Goal: Use online tool/utility: Use online tool/utility

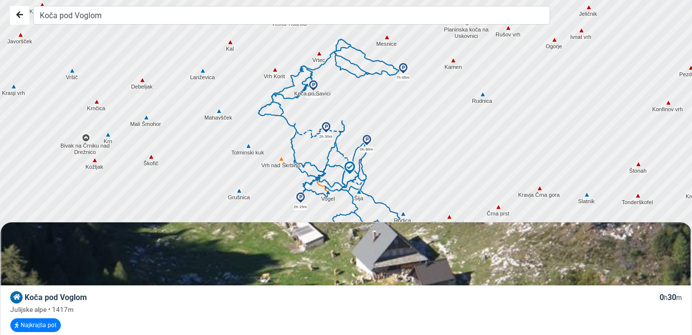
click at [352, 164] on img at bounding box center [349, 167] width 15 height 15
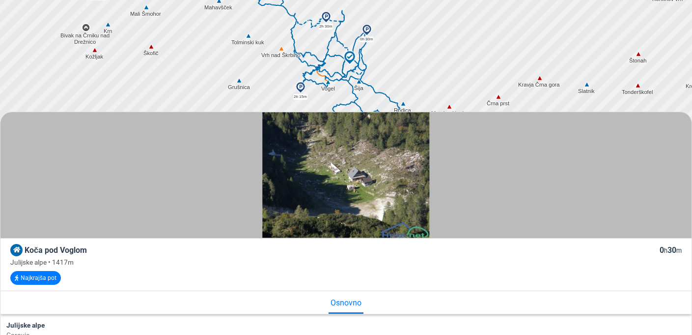
scroll to position [112, 0]
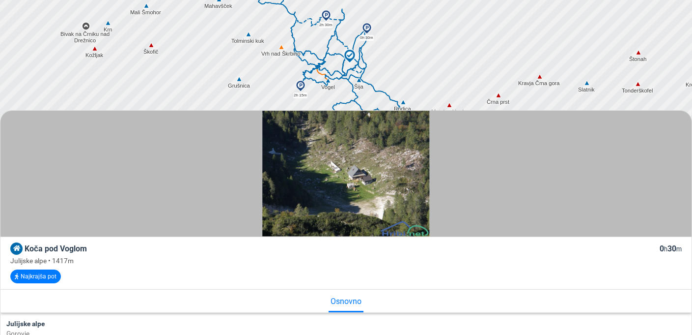
click at [365, 169] on img at bounding box center [346, 174] width 168 height 126
click at [52, 275] on button "Najkrajša pot" at bounding box center [35, 276] width 51 height 14
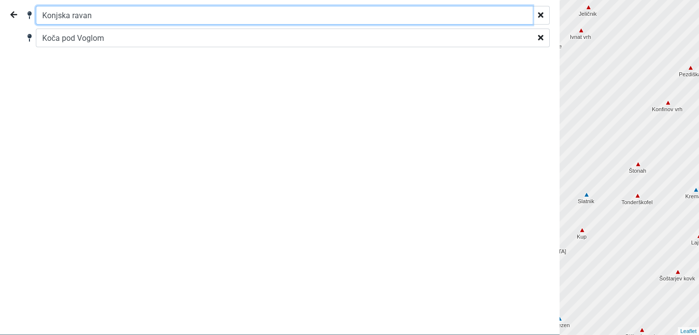
click at [114, 14] on input "Konjska ravan" at bounding box center [284, 15] width 497 height 19
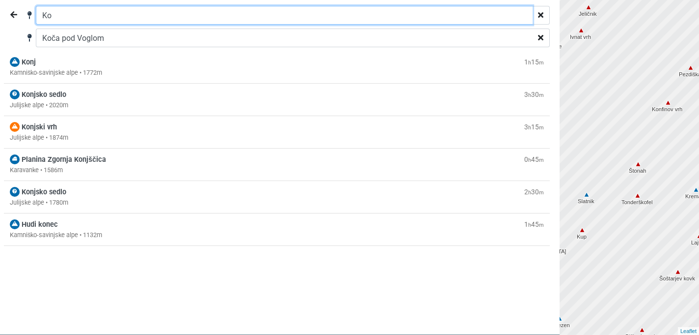
type input "K"
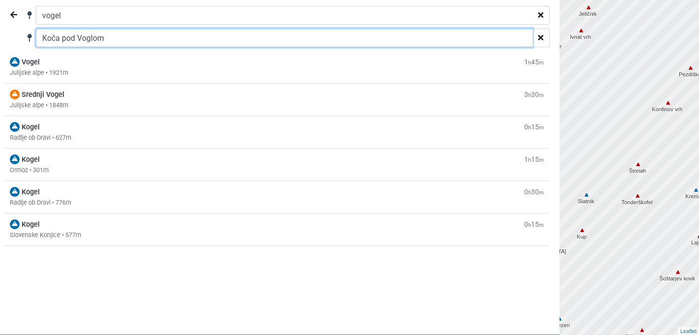
type input "Konjska ravan"
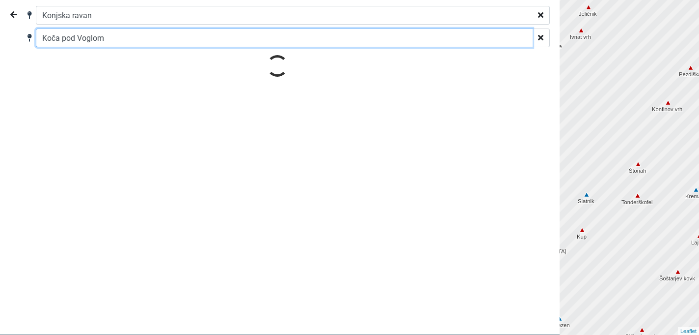
click at [121, 43] on input "Koča pod Voglom" at bounding box center [284, 37] width 497 height 19
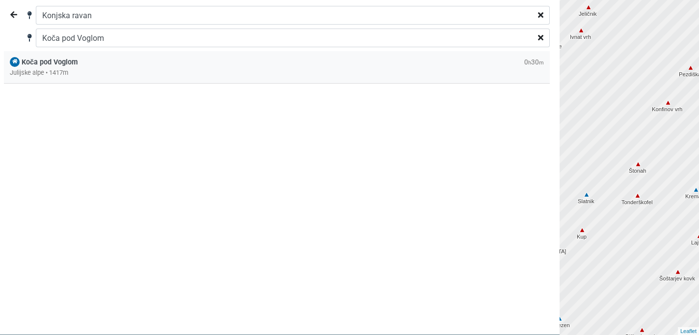
click at [61, 64] on span "Koča pod Voglom" at bounding box center [50, 62] width 56 height 8
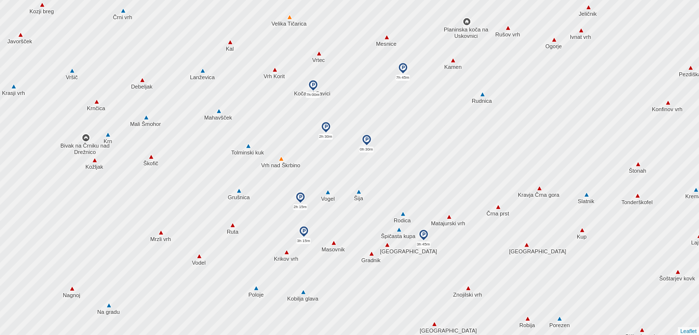
click at [152, 194] on div at bounding box center [349, 167] width 839 height 401
click at [368, 154] on div at bounding box center [349, 167] width 839 height 401
click at [372, 188] on div at bounding box center [349, 167] width 839 height 401
click at [376, 147] on div at bounding box center [349, 167] width 839 height 401
click at [330, 142] on div at bounding box center [349, 167] width 839 height 401
